Goal: Task Accomplishment & Management: Use online tool/utility

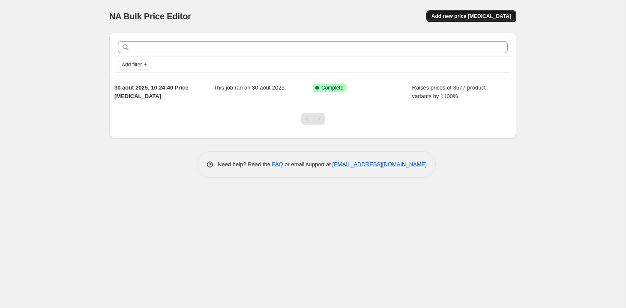
click at [463, 16] on span "Add new price [MEDICAL_DATA]" at bounding box center [471, 16] width 80 height 7
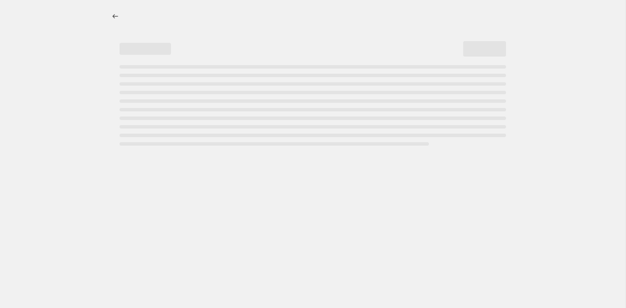
select select "percentage"
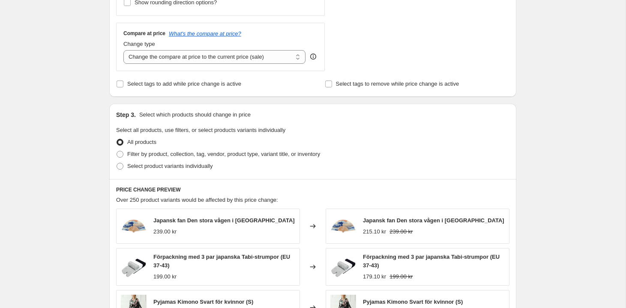
scroll to position [298, 0]
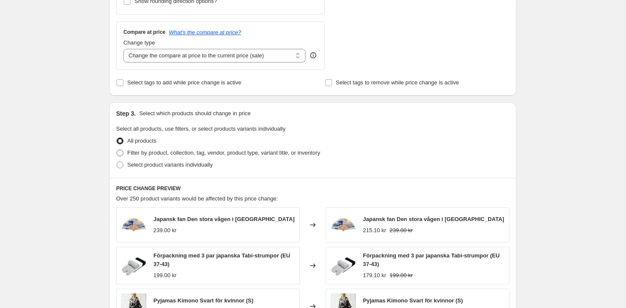
click at [210, 155] on span "Filter by product, collection, tag, vendor, product type, variant title, or inv…" at bounding box center [223, 153] width 193 height 6
click at [117, 150] on input "Filter by product, collection, tag, vendor, product type, variant title, or inv…" at bounding box center [117, 150] width 0 height 0
radio input "true"
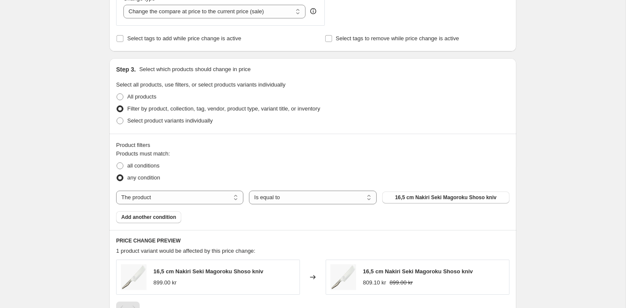
scroll to position [343, 0]
click at [205, 195] on select "The product The product's collection The product's tag The product's vendor The…" at bounding box center [179, 197] width 127 height 14
select select "product_status"
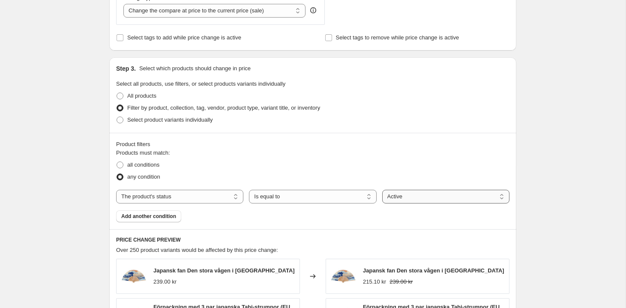
click at [425, 197] on select "Active Draft Archived" at bounding box center [445, 197] width 127 height 14
select select "draft"
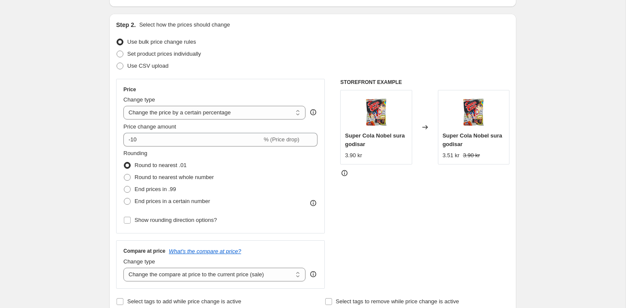
scroll to position [0, 0]
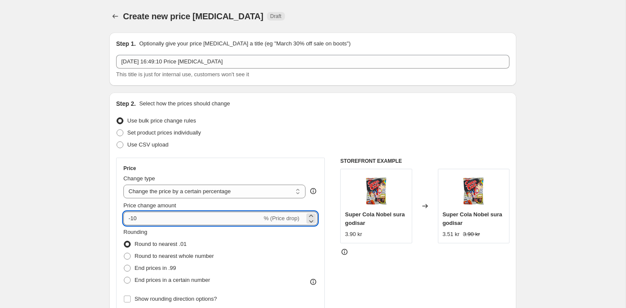
click at [205, 218] on input "-10" at bounding box center [192, 219] width 138 height 14
type input "1100"
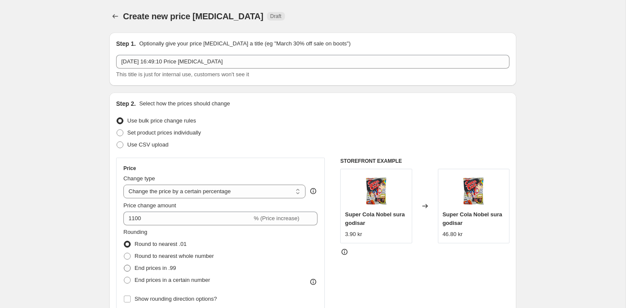
click at [137, 268] on span "End prices in .99" at bounding box center [156, 268] width 42 height 6
click at [124, 265] on input "End prices in .99" at bounding box center [124, 265] width 0 height 0
radio input "true"
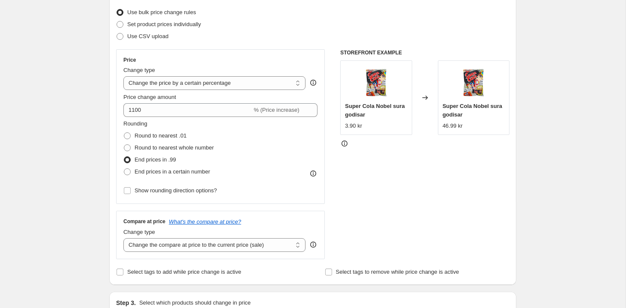
scroll to position [109, 0]
click at [151, 176] on span "End prices in a certain number" at bounding box center [172, 171] width 75 height 9
click at [124, 168] on input "End prices in a certain number" at bounding box center [124, 168] width 0 height 0
radio input "true"
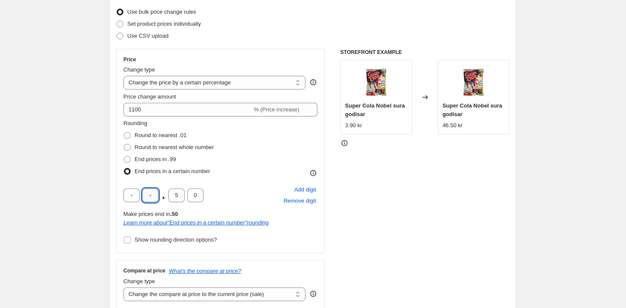
click at [150, 195] on input "text" at bounding box center [150, 196] width 16 height 14
click at [151, 196] on input "text" at bounding box center [150, 196] width 16 height 14
type input "9"
type input "0"
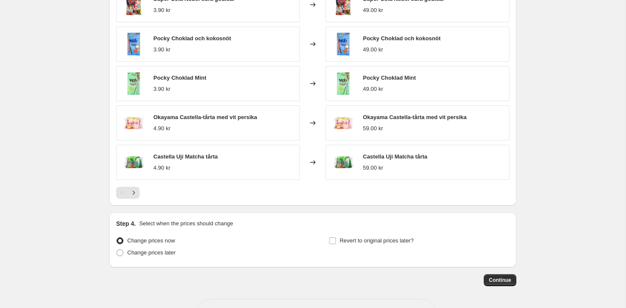
scroll to position [694, 0]
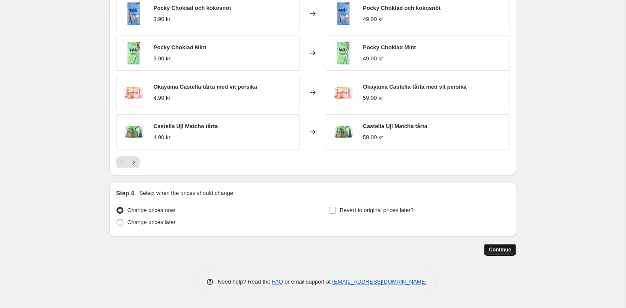
click at [497, 253] on button "Continue" at bounding box center [500, 250] width 33 height 12
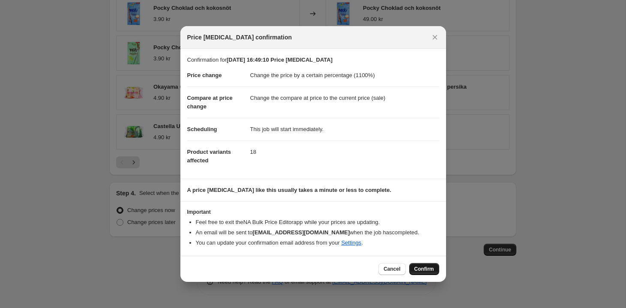
click at [425, 269] on span "Confirm" at bounding box center [424, 269] width 20 height 7
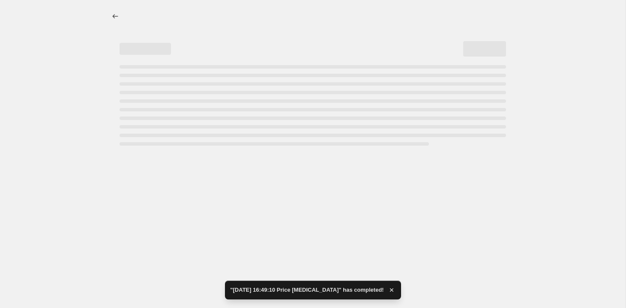
select select "percentage"
select select "product_status"
select select "draft"
